Goal: Browse casually: Explore the website without a specific task or goal

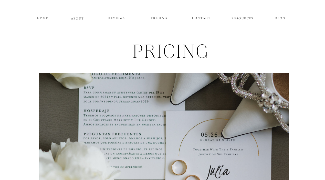
click at [44, 16] on p "HOME" at bounding box center [42, 17] width 13 height 4
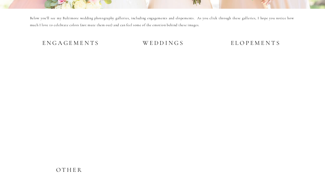
scroll to position [1005, 0]
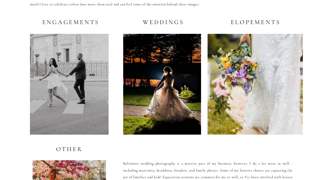
click at [174, 55] on div at bounding box center [162, 84] width 78 height 101
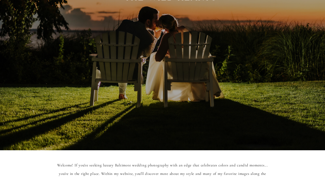
scroll to position [0, 0]
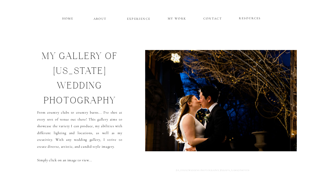
click at [169, 114] on img at bounding box center [217, 100] width 145 height 101
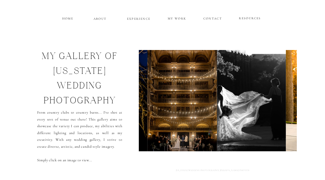
click at [233, 88] on img at bounding box center [251, 100] width 69 height 101
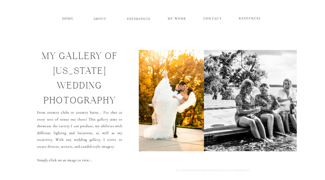
click at [206, 85] on img at bounding box center [278, 100] width 149 height 101
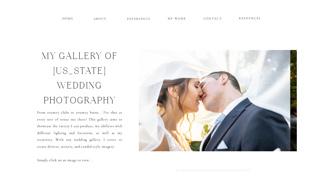
click at [222, 87] on img at bounding box center [214, 100] width 152 height 101
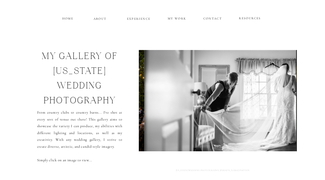
click at [253, 82] on img at bounding box center [220, 100] width 152 height 101
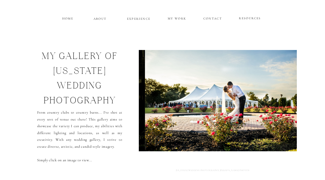
click at [275, 81] on img at bounding box center [222, 100] width 154 height 101
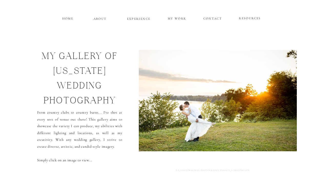
click at [270, 80] on img at bounding box center [216, 100] width 164 height 101
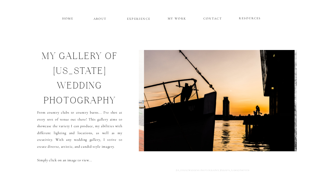
click at [265, 80] on img at bounding box center [219, 100] width 150 height 101
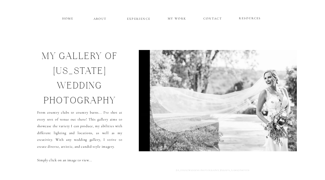
click at [265, 80] on img at bounding box center [224, 100] width 149 height 101
